Goal: Information Seeking & Learning: Learn about a topic

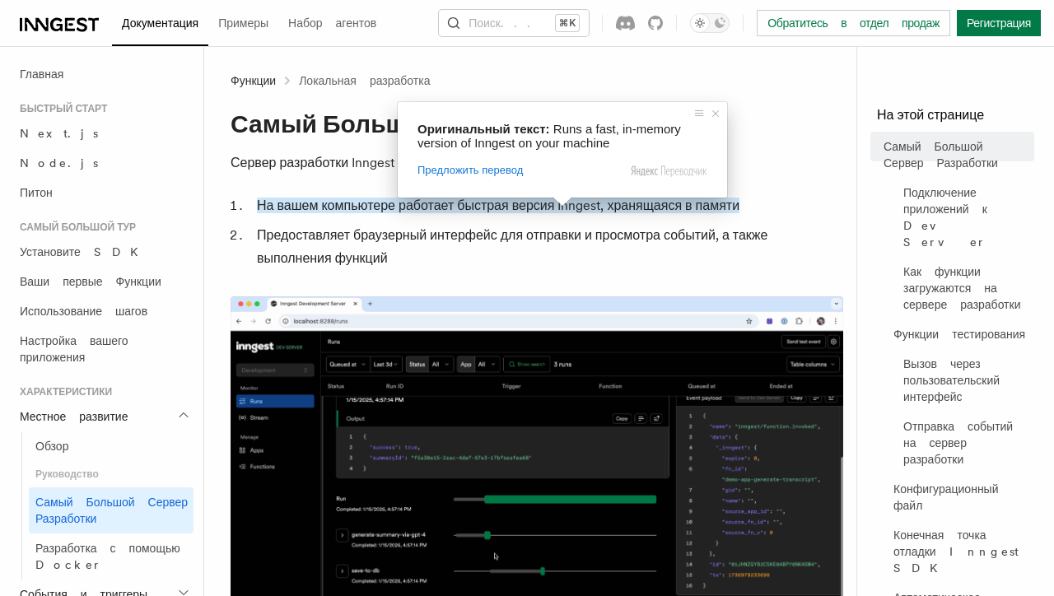
click at [810, 169] on p "Сервер разработки Inngest — это [DATE] с открытым исходным кодом , которая:" at bounding box center [537, 162] width 613 height 23
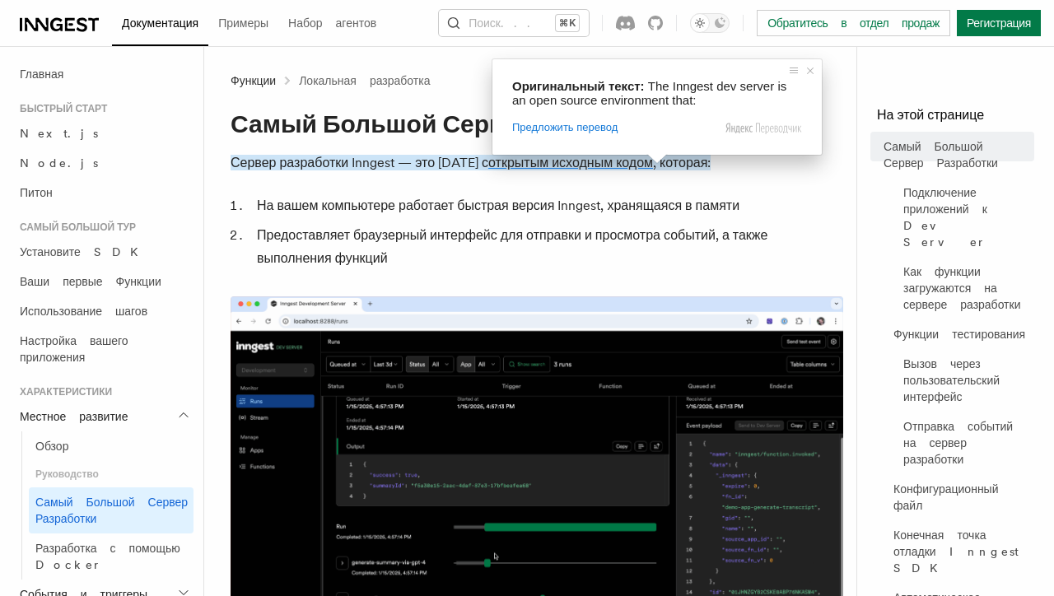
click at [599, 165] on ya-tr-span "открытым исходным кодом" at bounding box center [570, 163] width 165 height 16
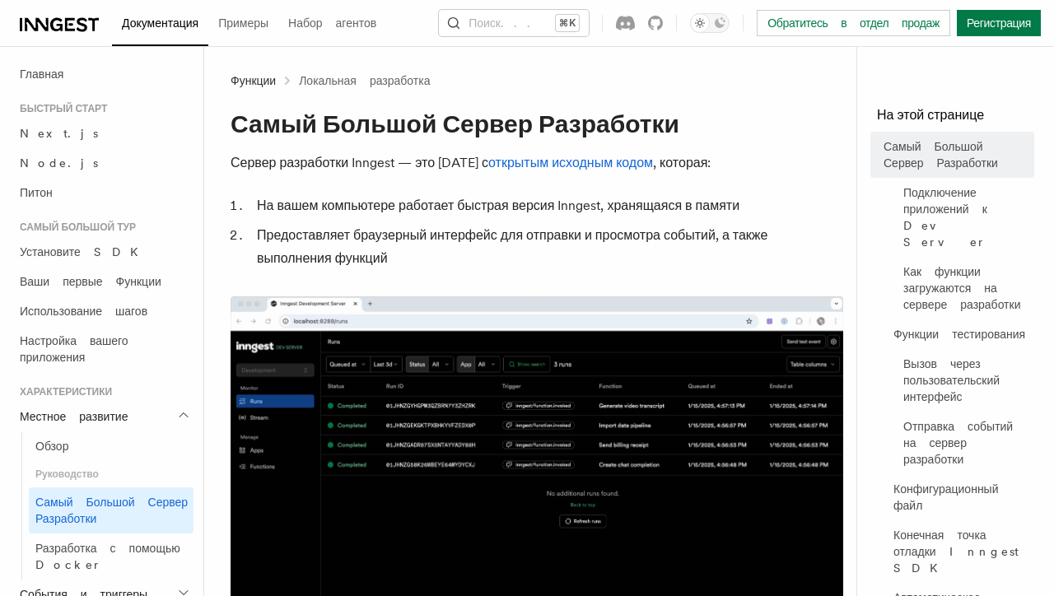
click at [66, 104] on ya-tr-span "Быстрый старт" at bounding box center [63, 109] width 87 height 12
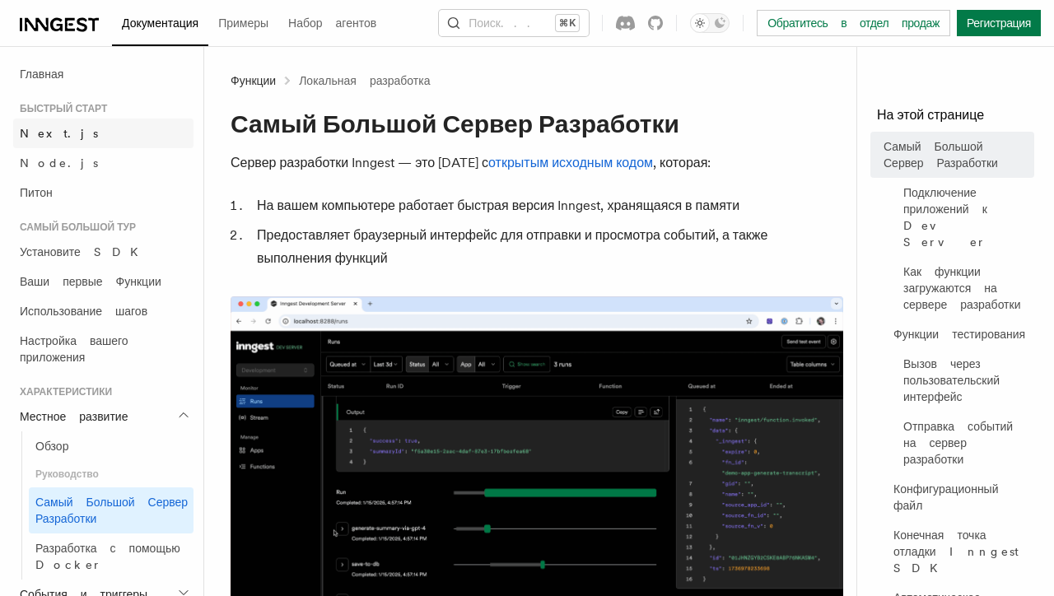
click at [37, 134] on ya-tr-span "Next.js" at bounding box center [59, 133] width 78 height 13
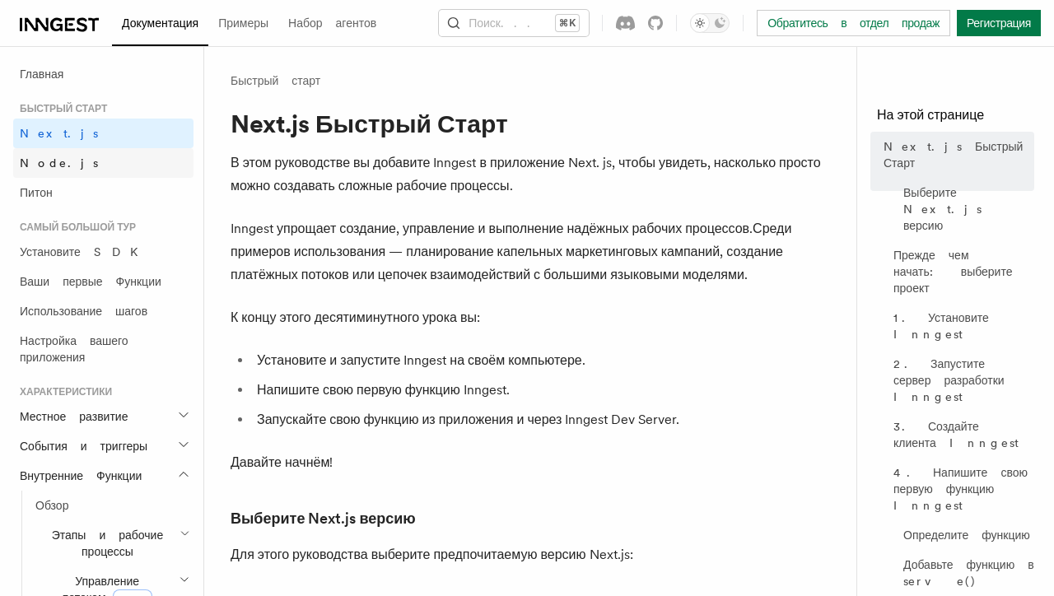
click at [48, 166] on ya-tr-span "Node.js" at bounding box center [59, 162] width 78 height 13
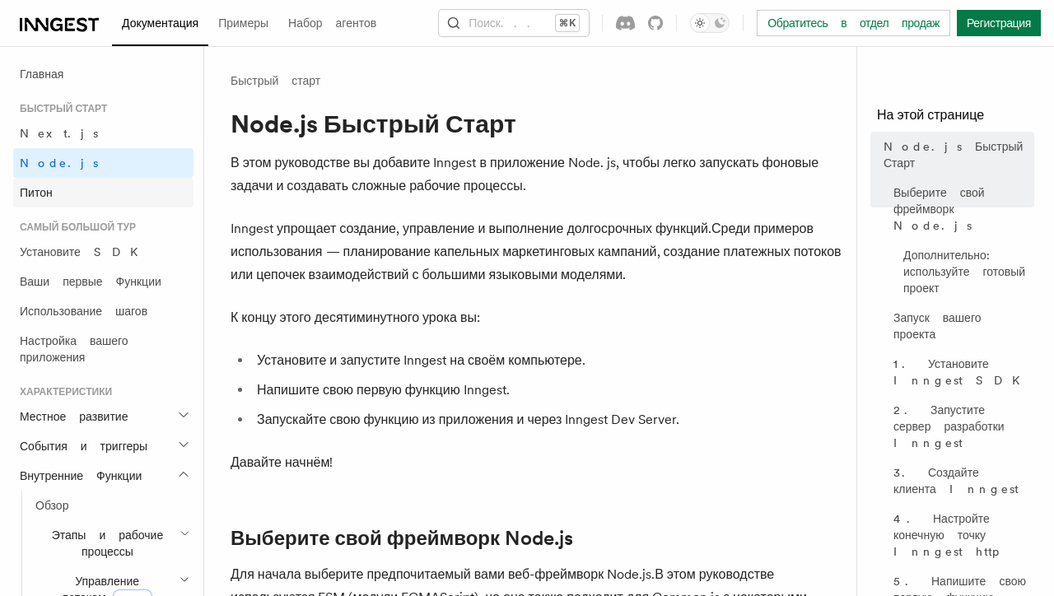
click at [40, 191] on ya-tr-span "Питон" at bounding box center [36, 192] width 33 height 13
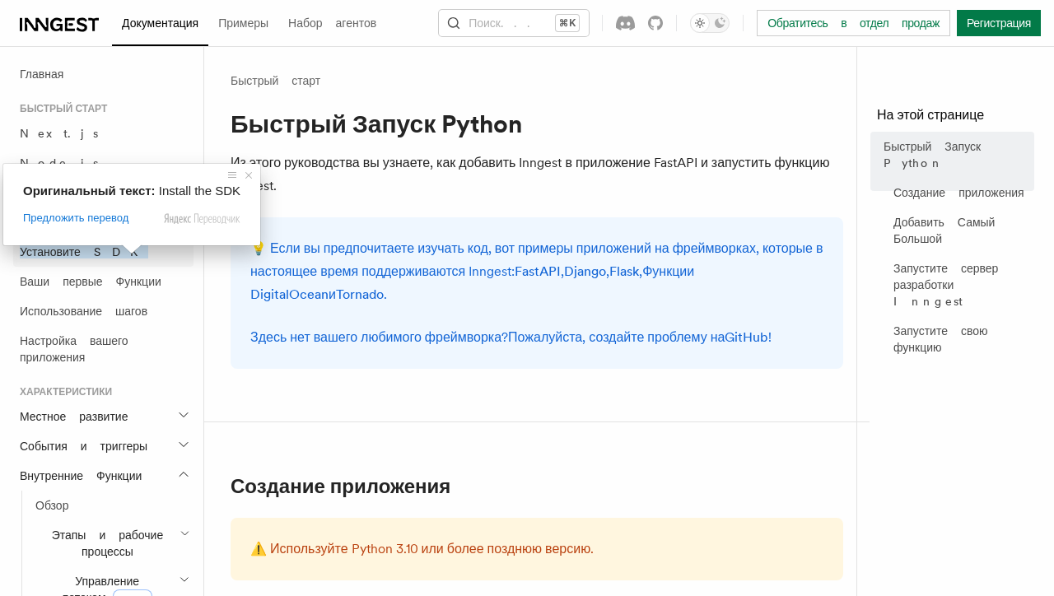
click at [106, 258] on ya-tr-span "Установите SDK" at bounding box center [84, 251] width 128 height 13
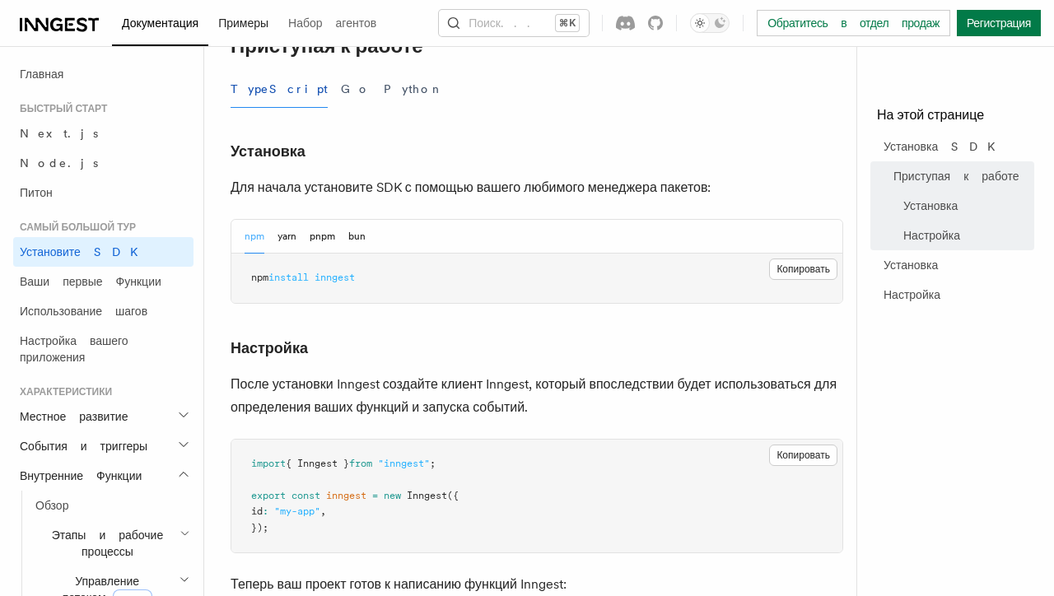
click at [257, 21] on ya-tr-span "Примеры" at bounding box center [243, 22] width 50 height 13
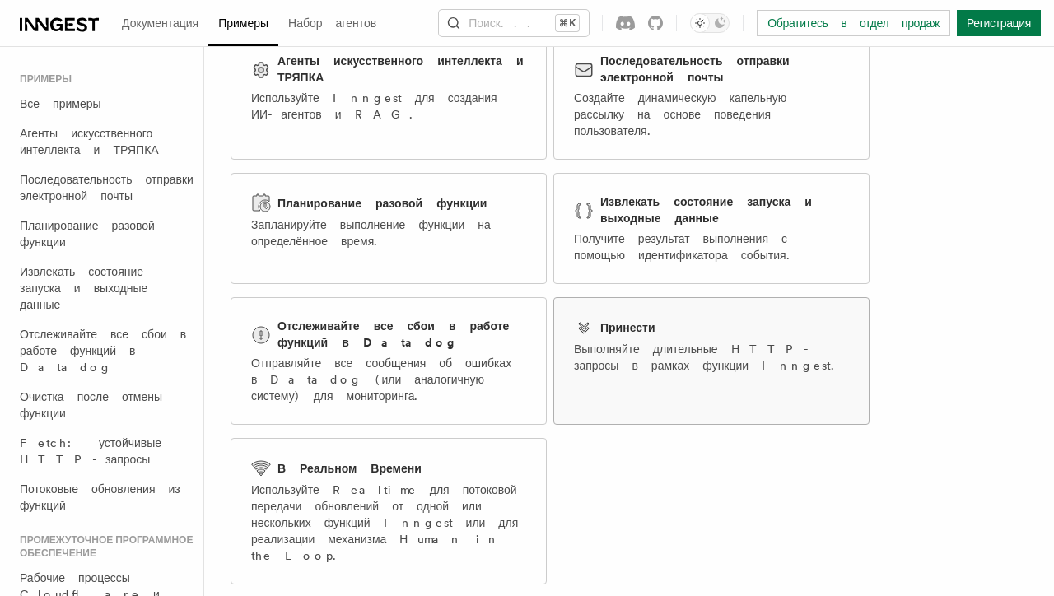
scroll to position [154, 0]
click at [635, 194] on ya-tr-span "Извлекать состояние запуска и выходные данные" at bounding box center [706, 208] width 212 height 30
